Goal: Information Seeking & Learning: Learn about a topic

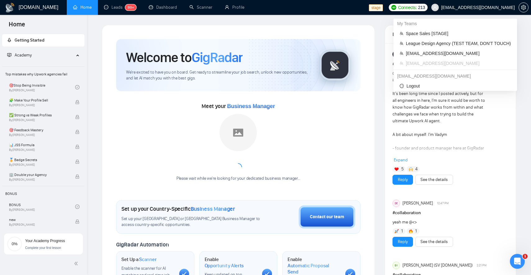
click at [446, 7] on span "[EMAIL_ADDRESS][DOMAIN_NAME]" at bounding box center [478, 7] width 74 height 0
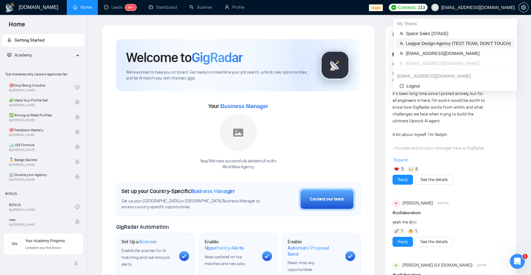
click at [414, 42] on span "League Design Agency (TEST TEAM, DON'T TOUCH)" at bounding box center [458, 43] width 105 height 7
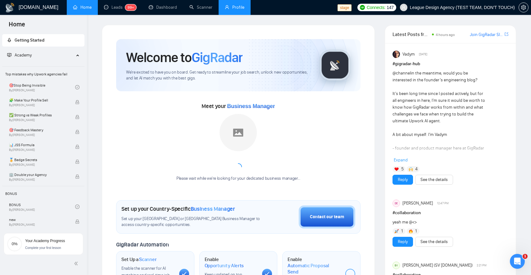
click at [232, 7] on link "Profile" at bounding box center [235, 7] width 20 height 5
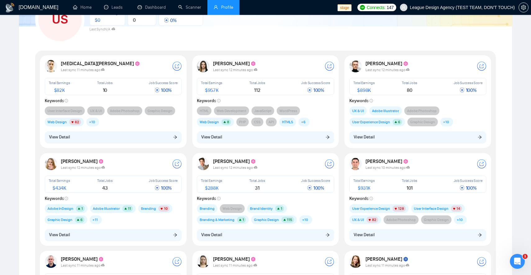
scroll to position [56, 0]
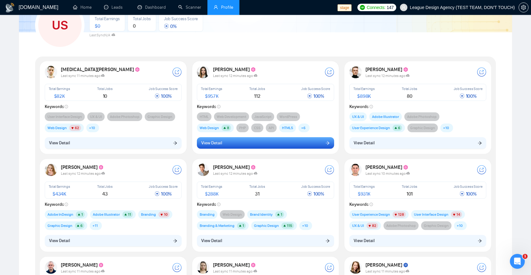
click at [300, 144] on button "View Detail" at bounding box center [265, 143] width 137 height 12
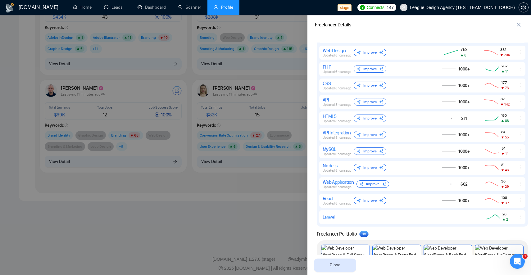
scroll to position [428, 0]
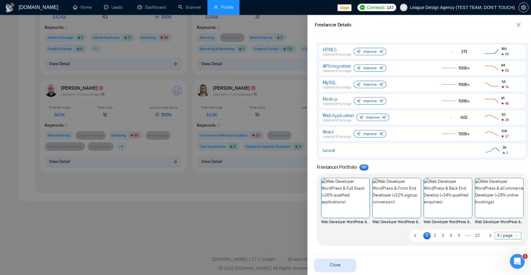
click at [511, 235] on span "4 / page" at bounding box center [508, 235] width 22 height 7
click at [508, 226] on div "100 / page" at bounding box center [507, 224] width 19 height 7
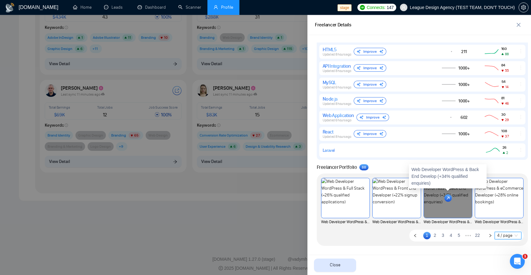
scroll to position [236, 0]
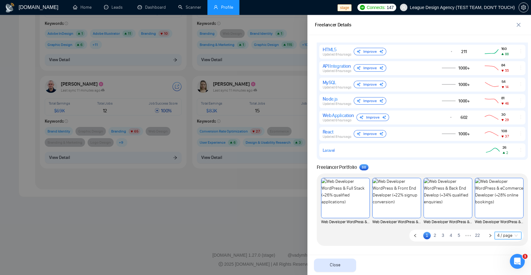
click at [478, 235] on link "22" at bounding box center [477, 235] width 9 height 7
click at [419, 235] on link "1" at bounding box center [422, 235] width 7 height 7
click at [457, 235] on link "5" at bounding box center [458, 235] width 7 height 7
click at [506, 236] on span "4 / page" at bounding box center [508, 235] width 22 height 7
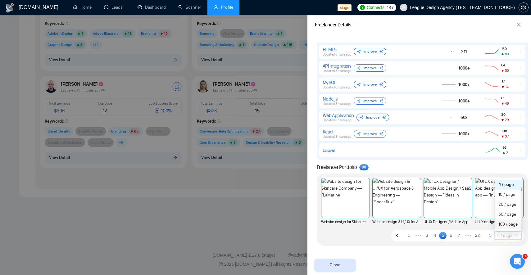
click at [508, 224] on div "100 / page" at bounding box center [507, 224] width 19 height 7
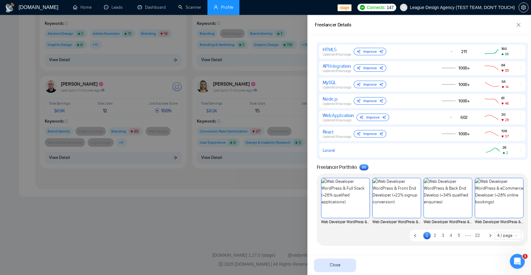
click at [436, 235] on link "2" at bounding box center [434, 235] width 7 height 7
click at [444, 236] on link "3" at bounding box center [442, 235] width 7 height 7
click at [449, 236] on link "4" at bounding box center [450, 235] width 7 height 7
click at [455, 235] on link "6" at bounding box center [458, 235] width 7 height 7
click at [457, 235] on link "8" at bounding box center [458, 235] width 7 height 7
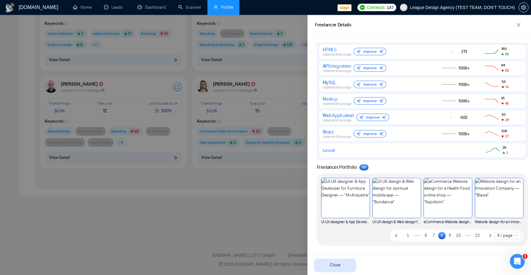
click at [477, 236] on link "22" at bounding box center [477, 235] width 9 height 7
click at [421, 234] on link "1" at bounding box center [422, 235] width 7 height 7
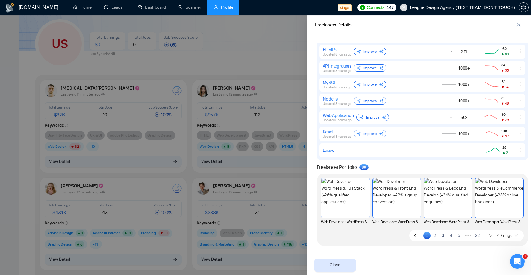
scroll to position [0, 0]
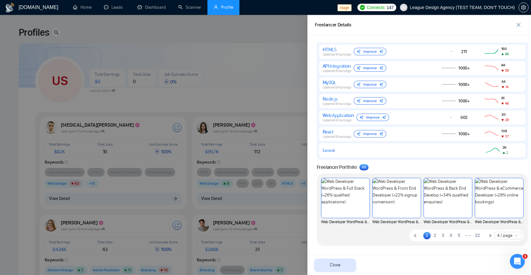
click at [267, 173] on div at bounding box center [265, 145] width 531 height 260
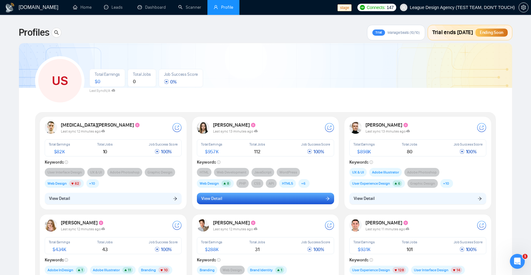
click at [256, 200] on button "View Detail" at bounding box center [265, 199] width 137 height 12
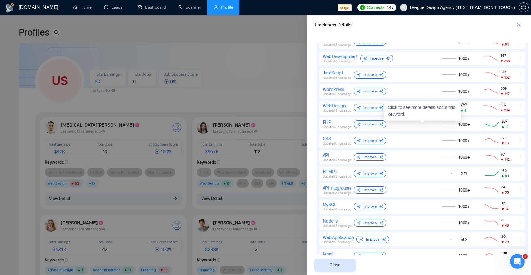
scroll to position [428, 0]
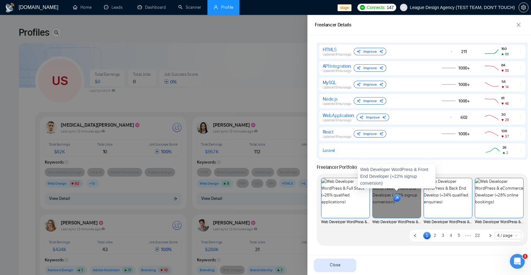
click at [388, 198] on div at bounding box center [396, 198] width 48 height 40
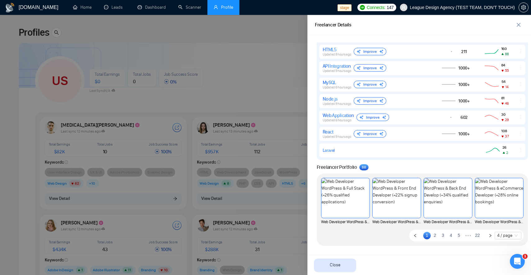
click at [435, 236] on link "2" at bounding box center [434, 235] width 7 height 7
click at [441, 236] on link "3" at bounding box center [442, 235] width 7 height 7
click at [265, 243] on div at bounding box center [265, 145] width 531 height 260
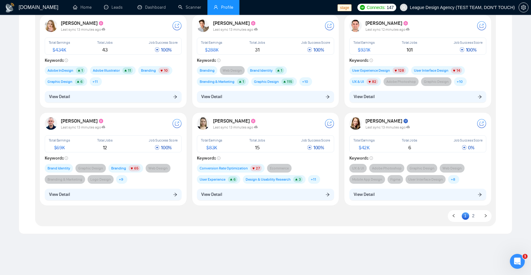
scroll to position [236, 0]
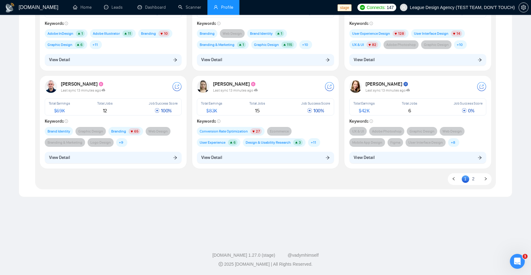
click at [471, 179] on link "2" at bounding box center [472, 178] width 7 height 7
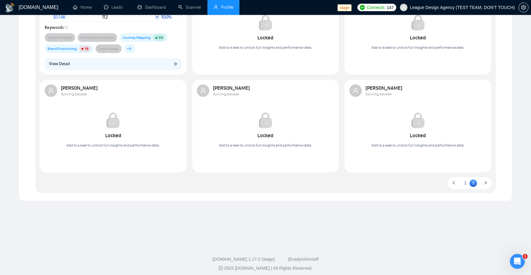
scroll to position [139, 0]
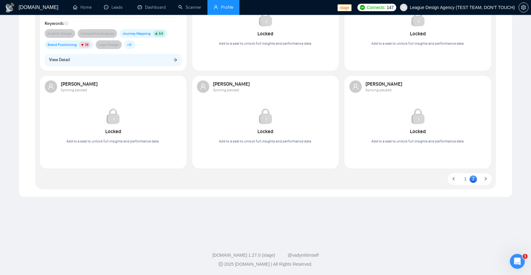
click at [466, 181] on link "1" at bounding box center [464, 178] width 7 height 7
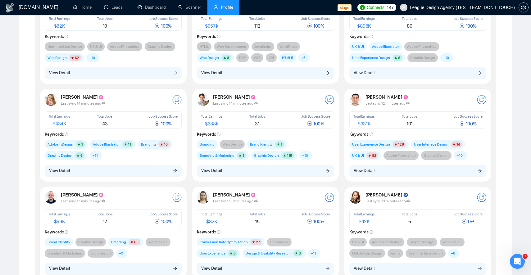
scroll to position [0, 0]
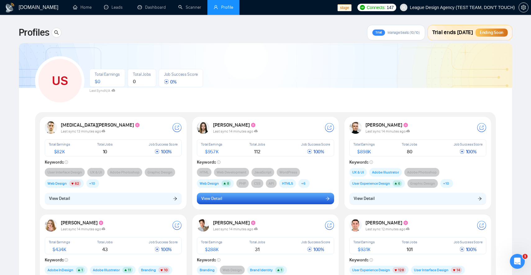
click at [281, 196] on button "View Detail" at bounding box center [265, 199] width 137 height 12
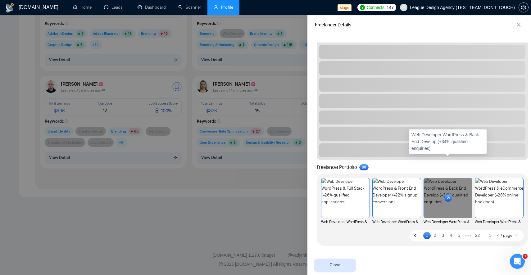
scroll to position [428, 0]
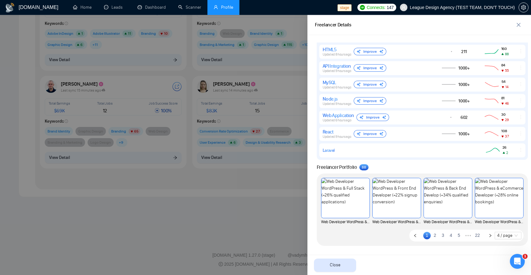
click at [435, 235] on link "2" at bounding box center [434, 235] width 7 height 7
click at [443, 236] on link "3" at bounding box center [442, 235] width 7 height 7
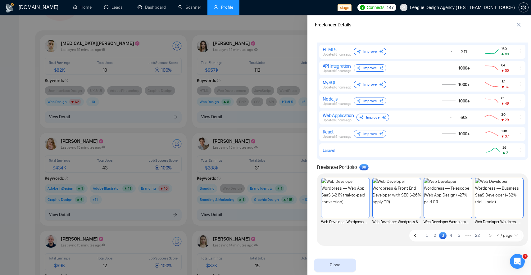
scroll to position [0, 0]
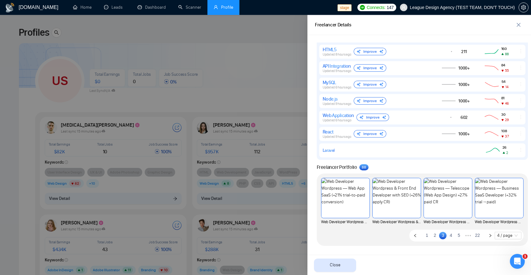
click at [270, 153] on div at bounding box center [265, 145] width 531 height 260
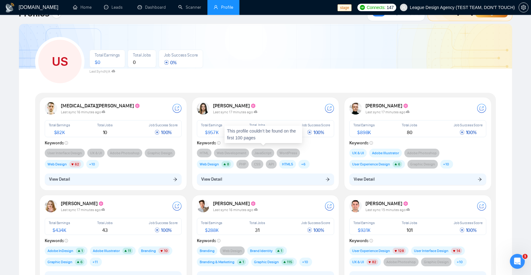
scroll to position [18, 0]
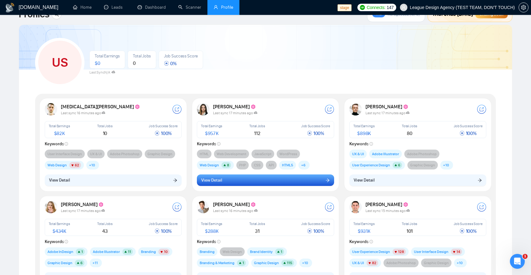
click at [253, 179] on button "View Detail" at bounding box center [265, 180] width 137 height 12
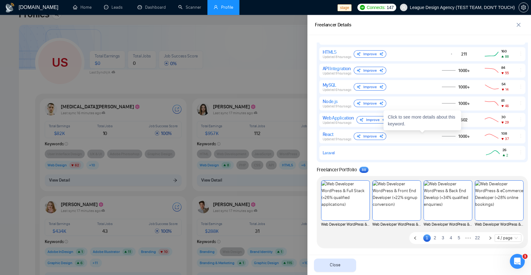
scroll to position [428, 0]
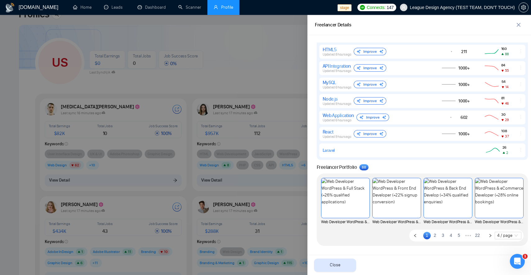
click at [225, 85] on div at bounding box center [265, 145] width 531 height 260
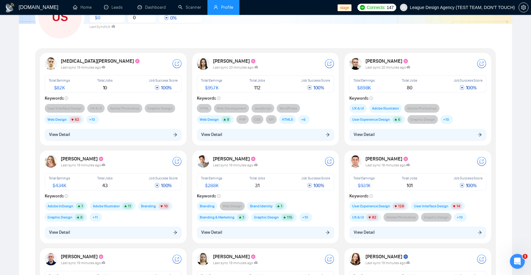
scroll to position [63, 0]
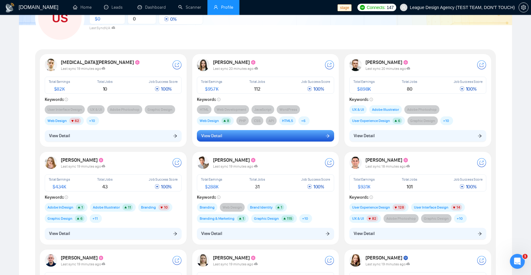
click at [226, 134] on button "View Detail" at bounding box center [265, 136] width 137 height 12
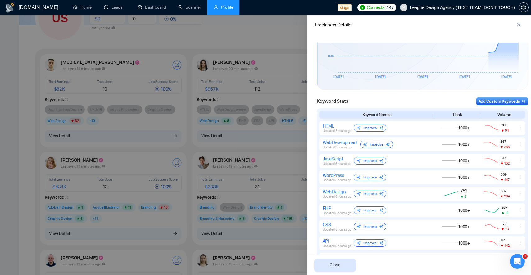
scroll to position [209, 0]
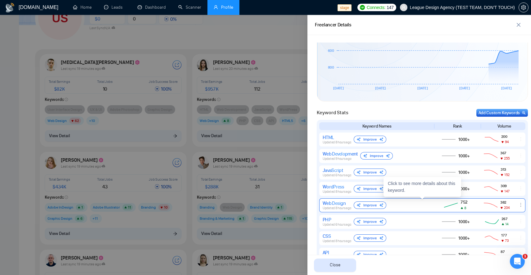
click at [459, 204] on icon at bounding box center [450, 204] width 17 height 7
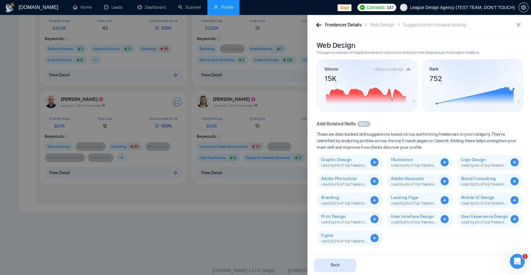
scroll to position [0, 0]
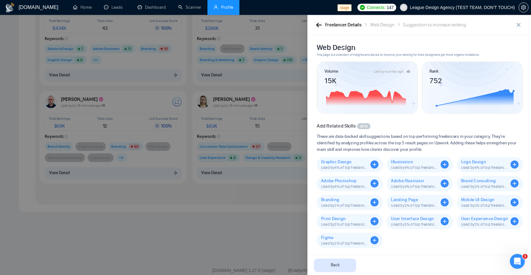
click at [321, 23] on icon "button" at bounding box center [319, 25] width 6 height 5
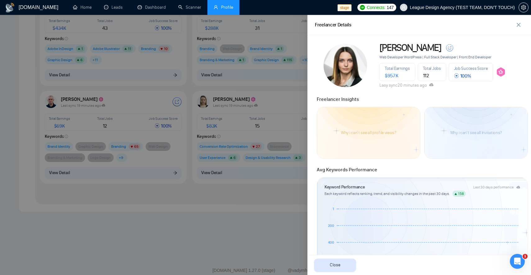
click at [291, 75] on div at bounding box center [265, 145] width 531 height 260
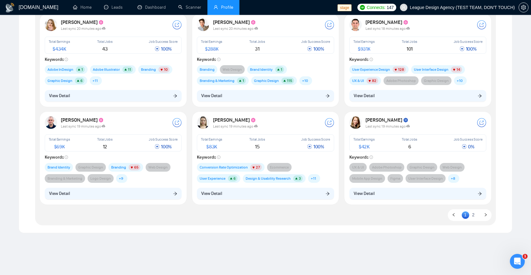
scroll to position [182, 0]
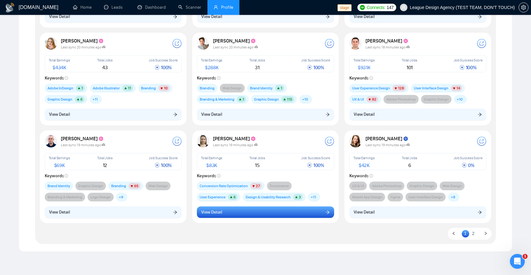
click at [262, 212] on button "View Detail" at bounding box center [265, 212] width 137 height 12
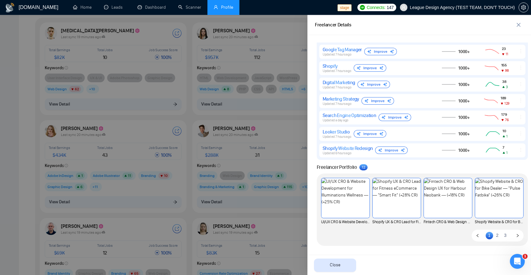
scroll to position [0, 0]
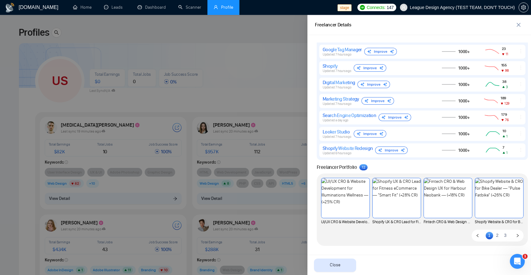
click at [268, 110] on div at bounding box center [265, 145] width 531 height 260
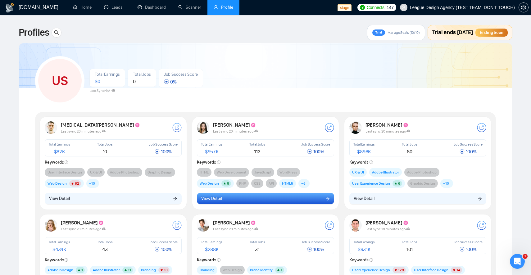
click at [254, 195] on button "View Detail" at bounding box center [265, 199] width 137 height 12
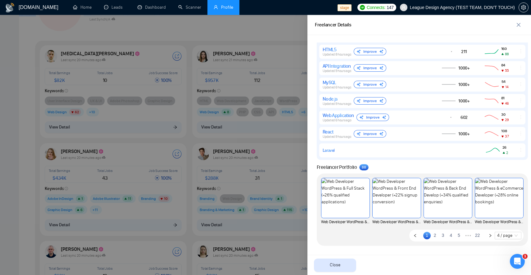
scroll to position [84, 0]
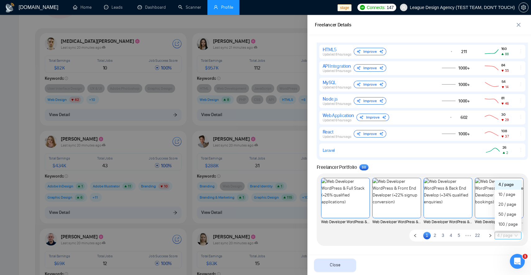
click at [502, 234] on span "4 / page" at bounding box center [508, 235] width 22 height 7
click at [504, 196] on div "10 / page" at bounding box center [507, 194] width 19 height 7
click at [501, 236] on span "4 / page" at bounding box center [508, 235] width 22 height 7
click at [505, 201] on div "20 / page" at bounding box center [507, 204] width 19 height 7
click at [509, 236] on span "4 / page" at bounding box center [508, 235] width 22 height 7
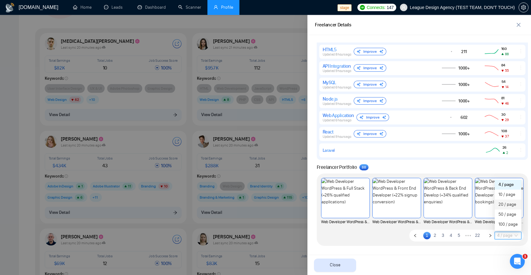
click at [511, 207] on div "20 / page" at bounding box center [507, 204] width 19 height 7
click at [505, 237] on span "4 / page" at bounding box center [508, 235] width 22 height 7
click at [509, 223] on div "100 / page" at bounding box center [507, 224] width 19 height 7
click at [435, 234] on link "2" at bounding box center [434, 235] width 7 height 7
click at [447, 236] on link "4" at bounding box center [450, 235] width 7 height 7
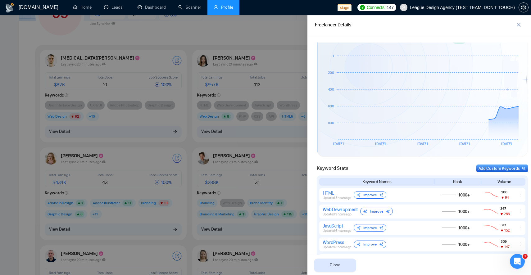
scroll to position [0, 0]
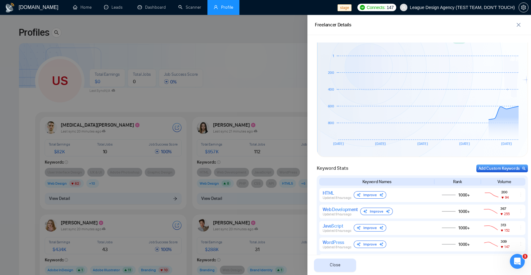
click at [276, 111] on div at bounding box center [265, 145] width 531 height 260
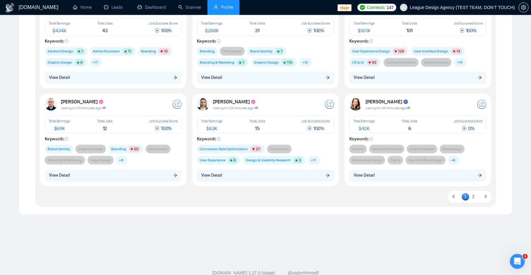
scroll to position [236, 0]
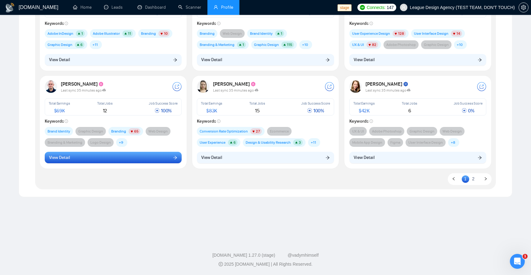
click at [159, 153] on button "View Detail" at bounding box center [113, 158] width 137 height 12
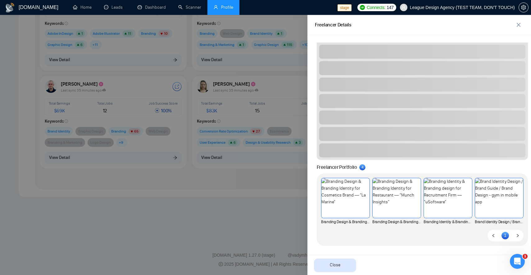
scroll to position [428, 0]
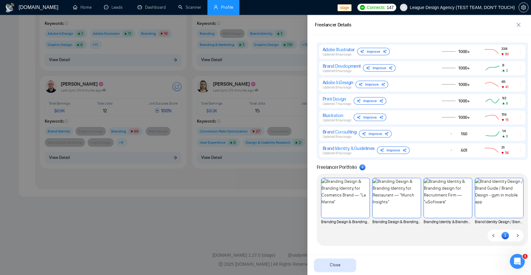
click at [236, 195] on div at bounding box center [265, 145] width 531 height 260
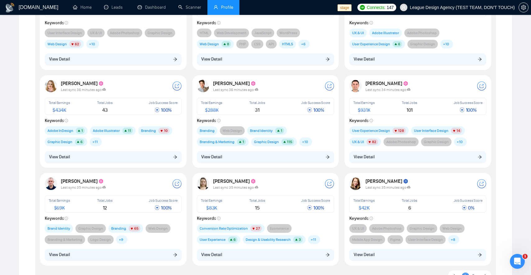
scroll to position [0, 0]
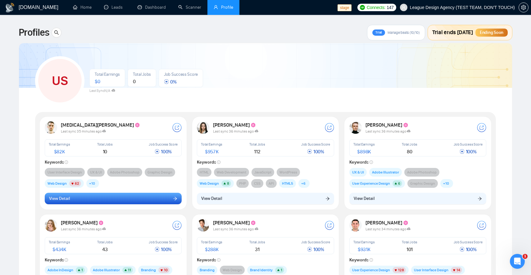
click at [167, 203] on button "View Detail" at bounding box center [113, 199] width 137 height 12
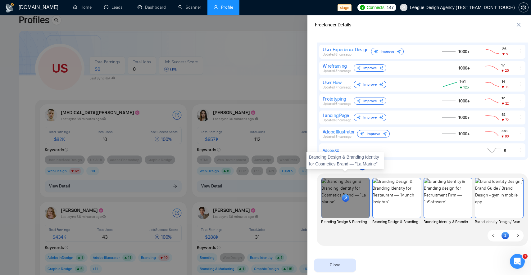
scroll to position [16, 0]
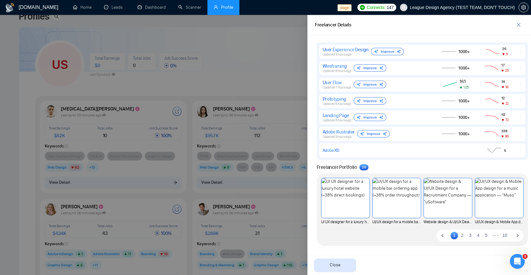
click at [228, 188] on div at bounding box center [265, 145] width 531 height 260
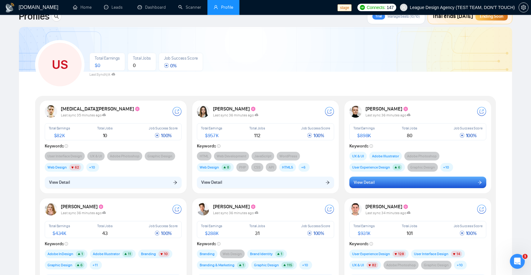
click at [375, 184] on button "View Detail" at bounding box center [417, 183] width 137 height 12
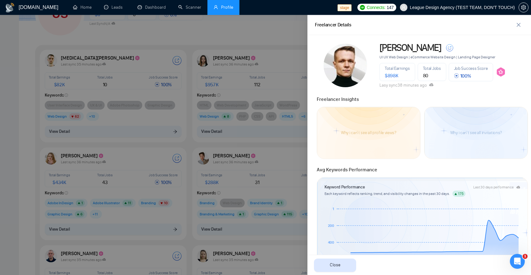
click at [246, 115] on div at bounding box center [265, 145] width 531 height 260
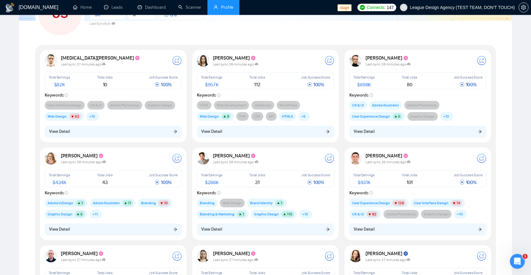
click at [252, 132] on button "View Detail" at bounding box center [265, 132] width 137 height 12
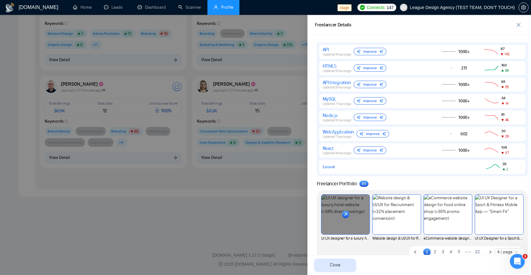
scroll to position [428, 0]
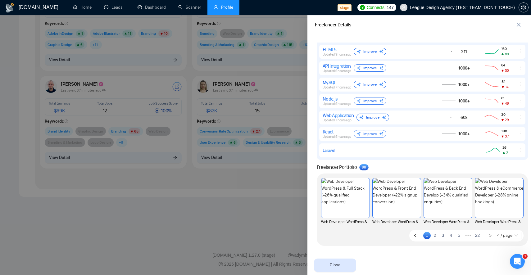
click at [246, 156] on div at bounding box center [265, 145] width 531 height 260
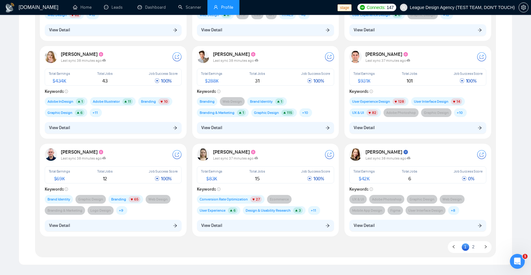
scroll to position [0, 0]
